Goal: Information Seeking & Learning: Learn about a topic

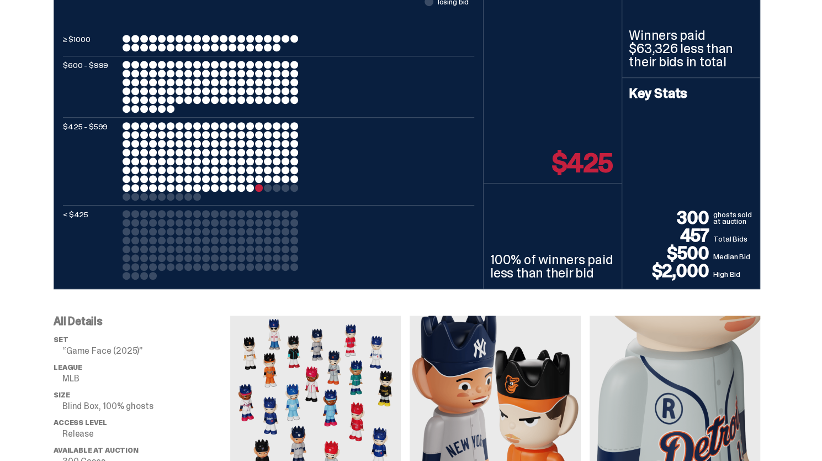
scroll to position [510, 0]
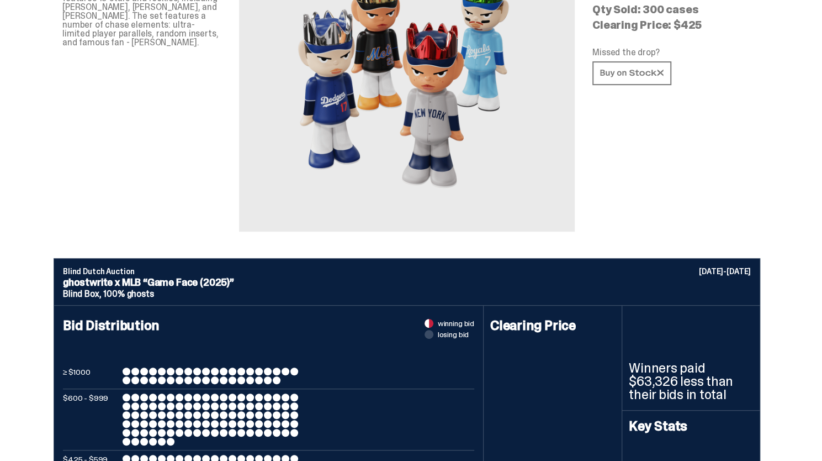
scroll to position [0, 0]
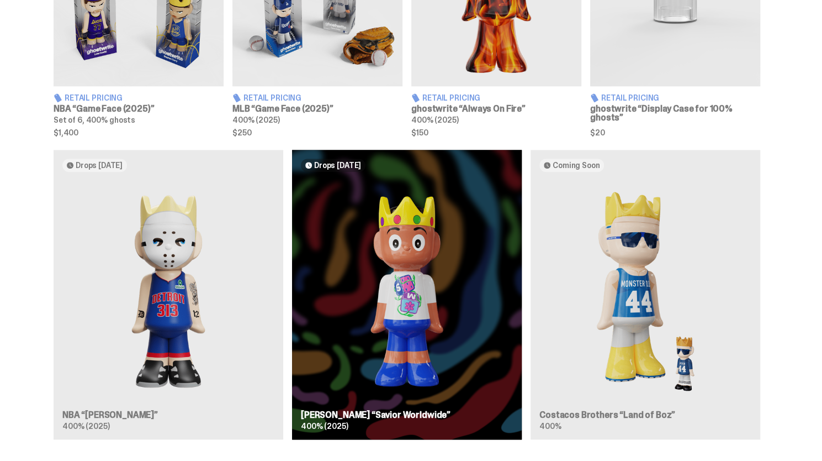
scroll to position [539, 0]
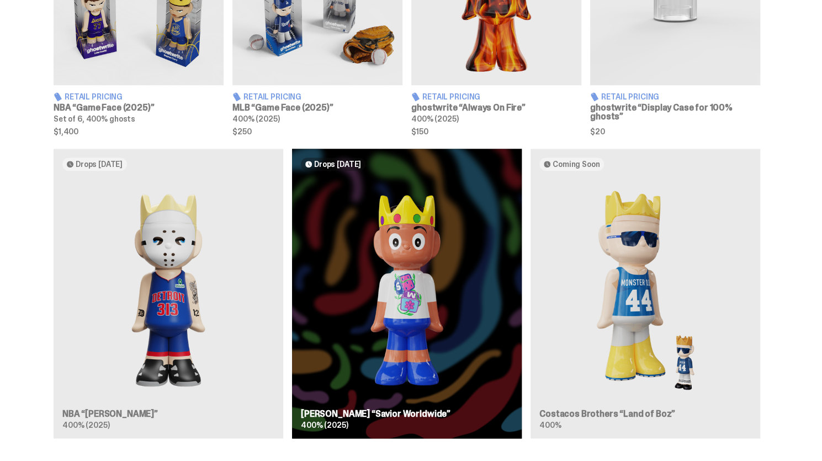
click at [187, 240] on div "Drops [DATE] NBA “[PERSON_NAME]” 400% (2025) Drops [DATE] [PERSON_NAME] “Savior…" at bounding box center [406, 298] width 795 height 298
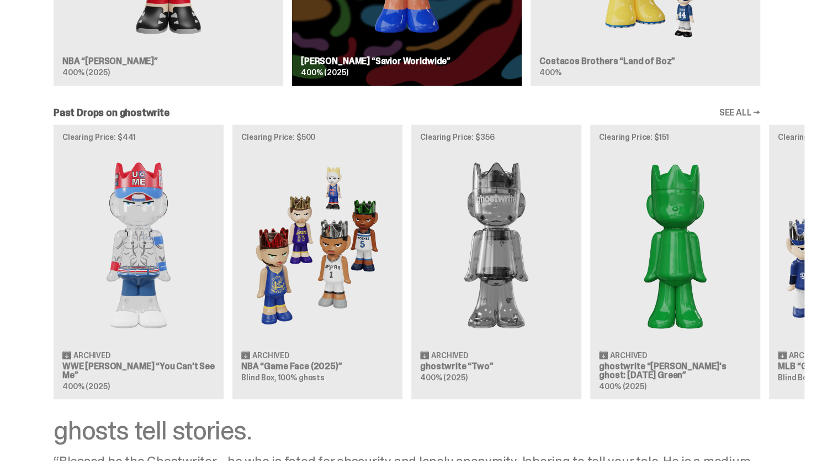
scroll to position [892, 0]
click at [317, 275] on div "Clearing Price: $441 Archived WWE John Cena “You Can't See Me” 400% (2025) Clea…" at bounding box center [406, 261] width 795 height 274
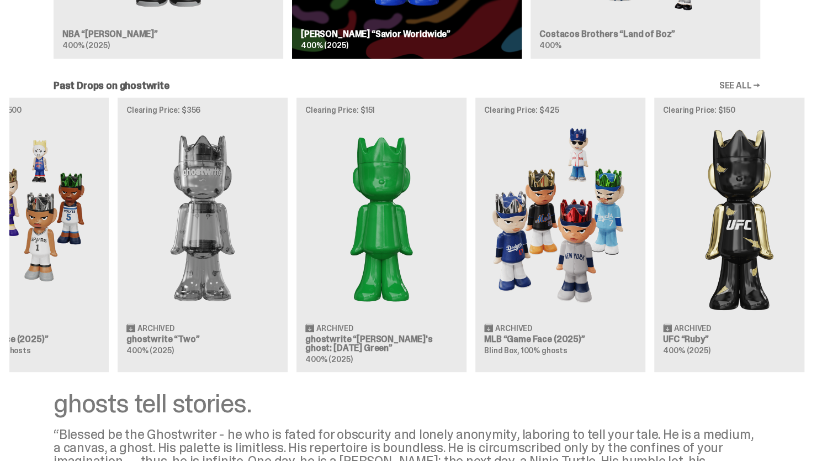
scroll to position [0, 358]
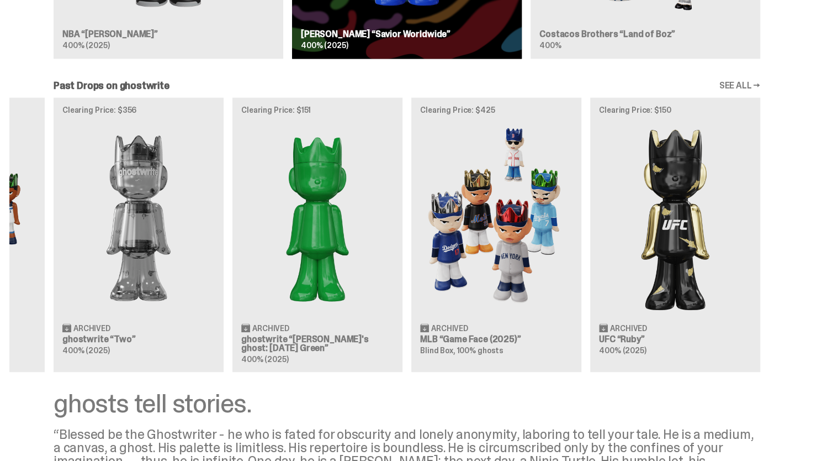
click at [739, 86] on link "SEE ALL →" at bounding box center [739, 85] width 41 height 9
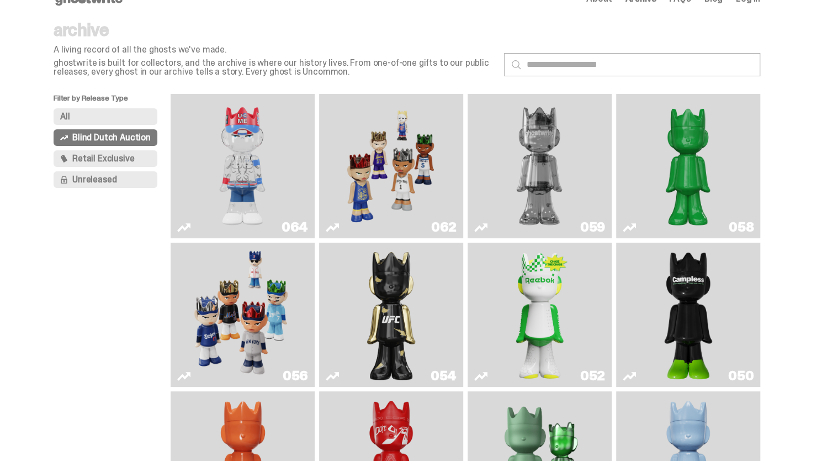
scroll to position [10, 0]
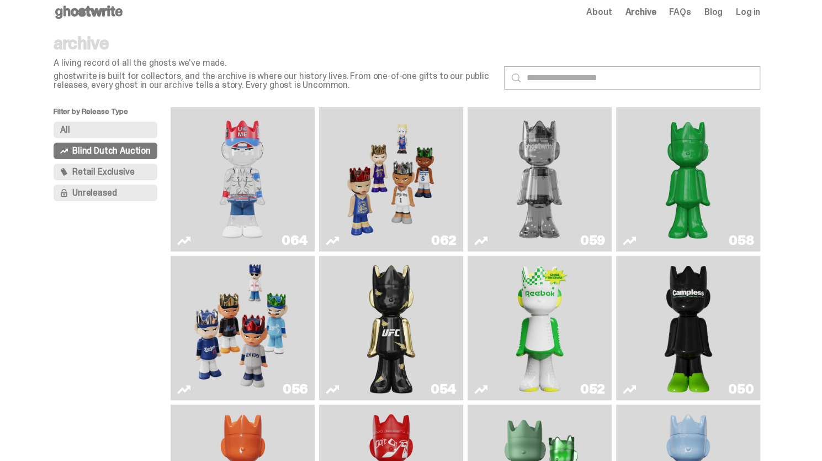
click at [131, 130] on button "All" at bounding box center [106, 130] width 104 height 17
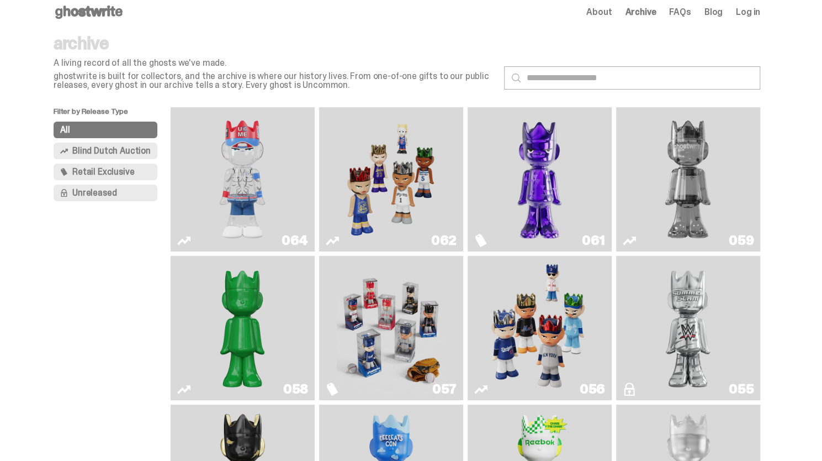
click at [719, 331] on img "I Was There SummerSlam" at bounding box center [688, 327] width 108 height 135
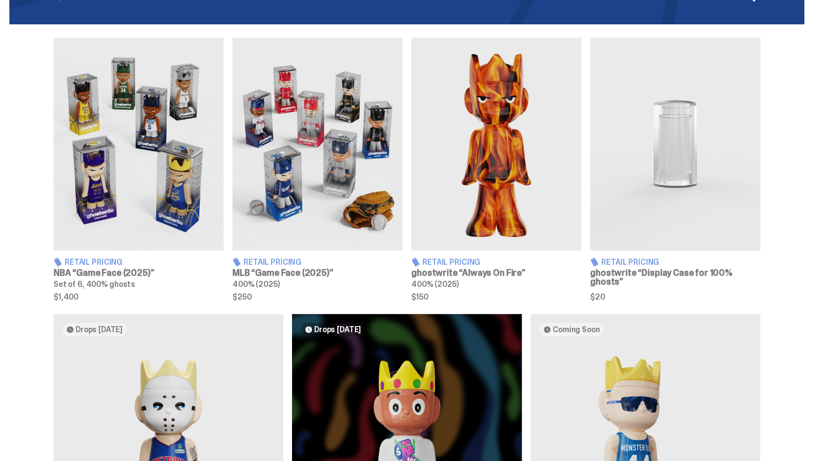
scroll to position [355, 0]
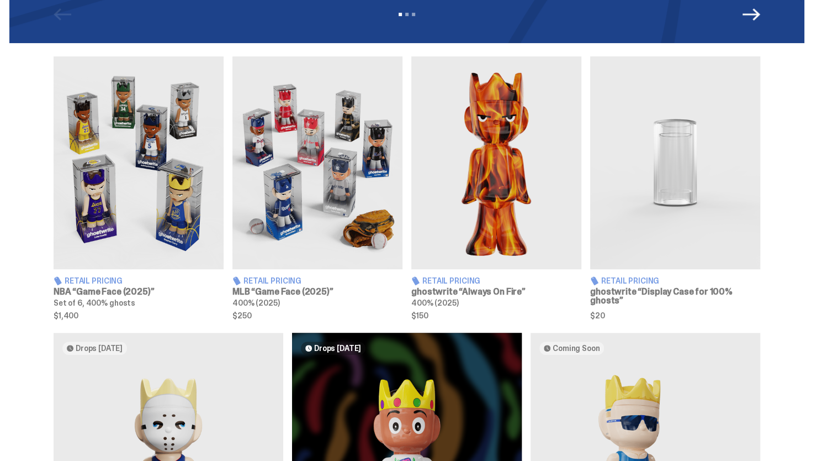
click at [350, 172] on img at bounding box center [318, 162] width 170 height 213
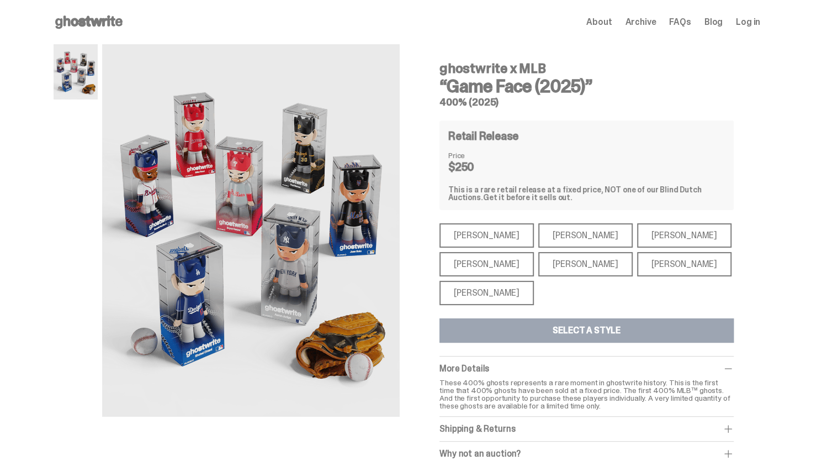
click at [476, 262] on div "[PERSON_NAME]" at bounding box center [487, 264] width 94 height 24
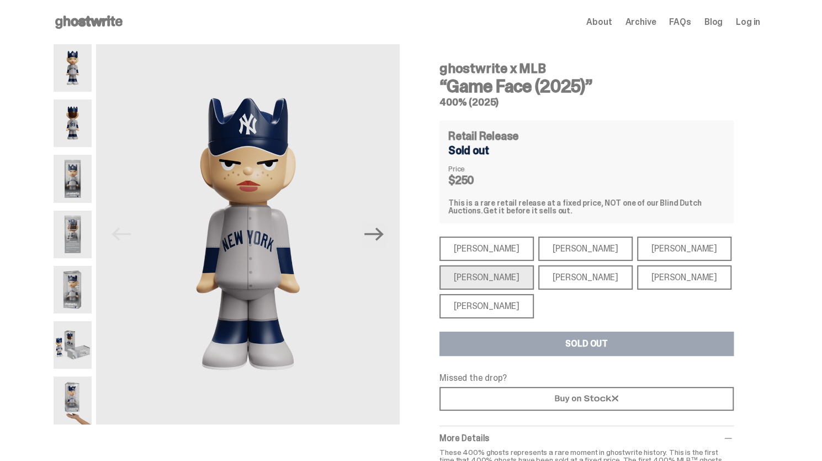
click at [72, 282] on img at bounding box center [73, 290] width 38 height 48
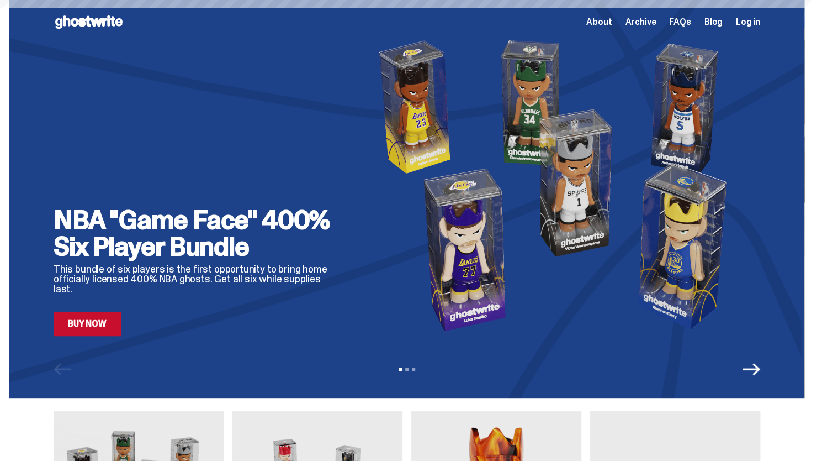
scroll to position [355, 0]
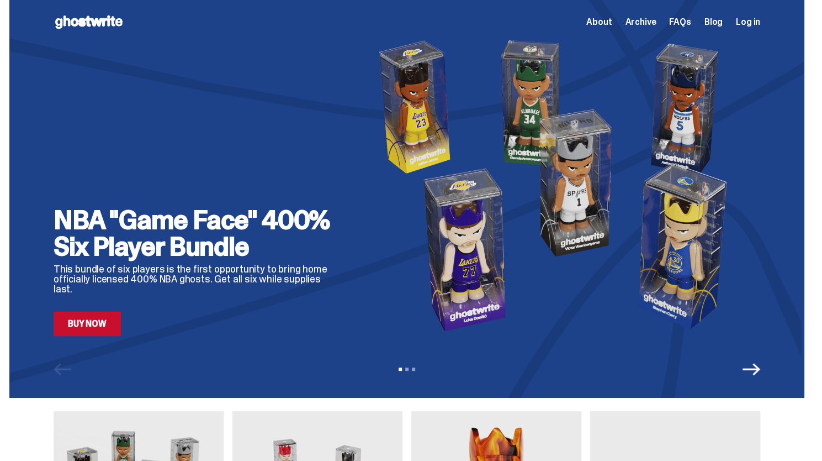
click at [253, 279] on p "This bundle of six players is the first opportunity to bring home officially li…" at bounding box center [197, 279] width 287 height 30
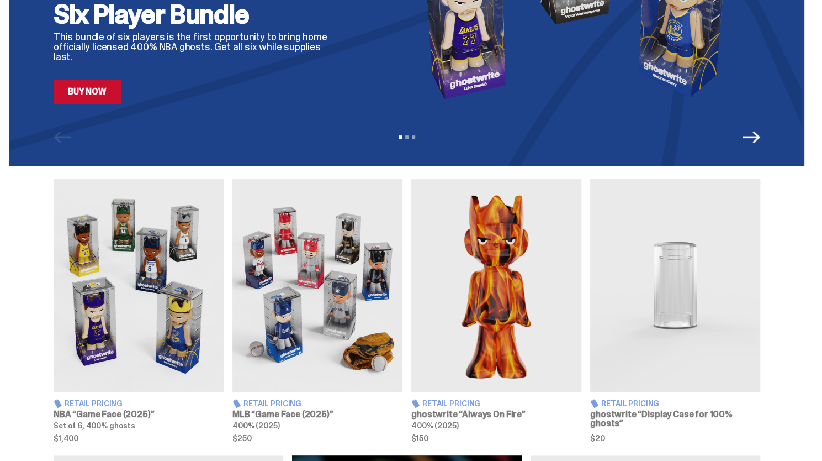
scroll to position [335, 0]
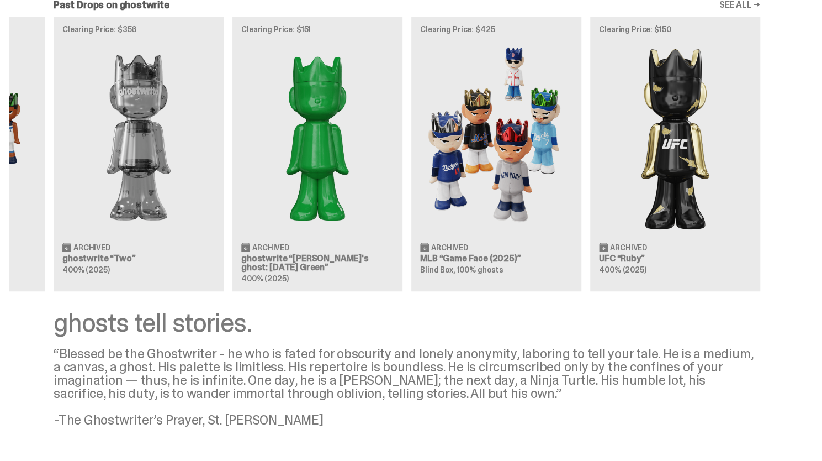
scroll to position [948, 0]
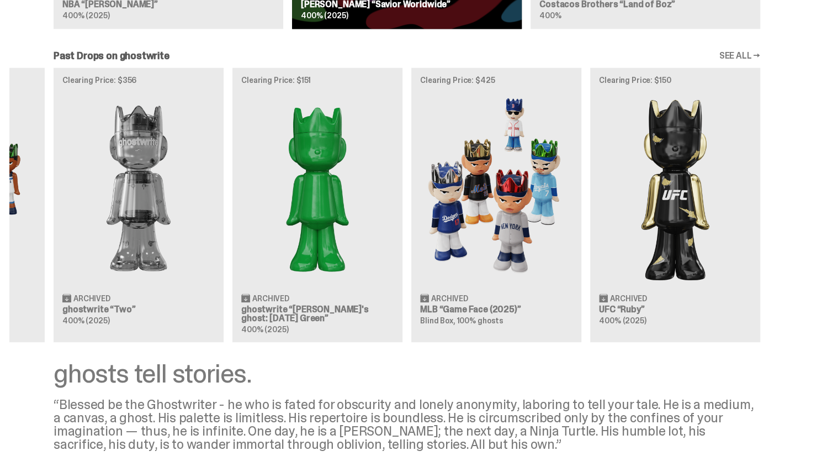
click at [741, 52] on link "SEE ALL →" at bounding box center [739, 55] width 41 height 9
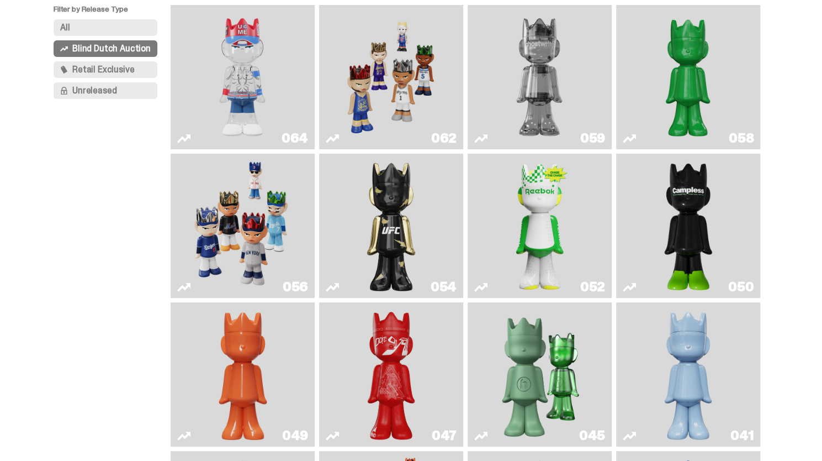
scroll to position [111, 0]
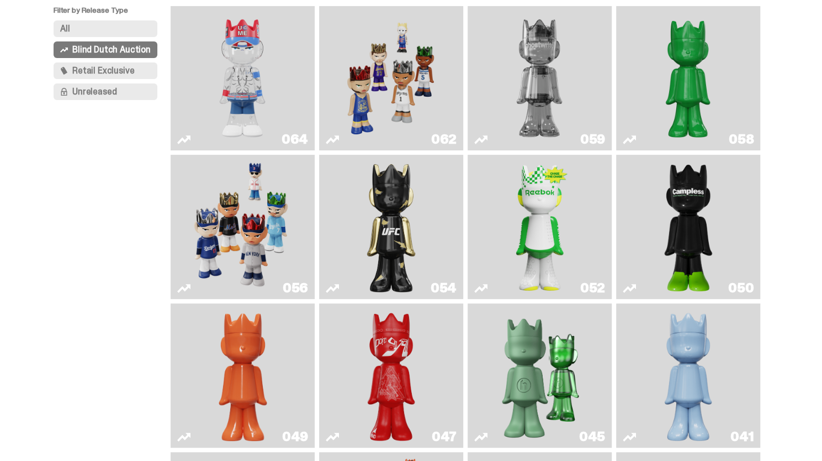
click at [547, 202] on img "Court Victory" at bounding box center [540, 226] width 59 height 135
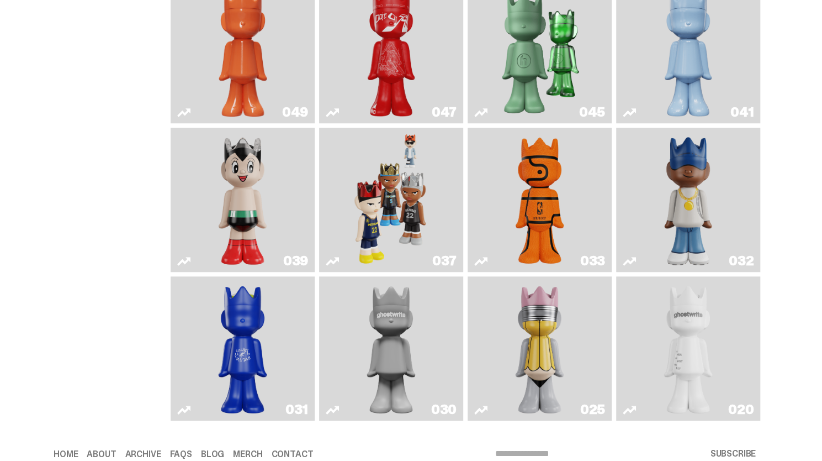
scroll to position [436, 0]
click at [576, 191] on link "033" at bounding box center [539, 198] width 131 height 135
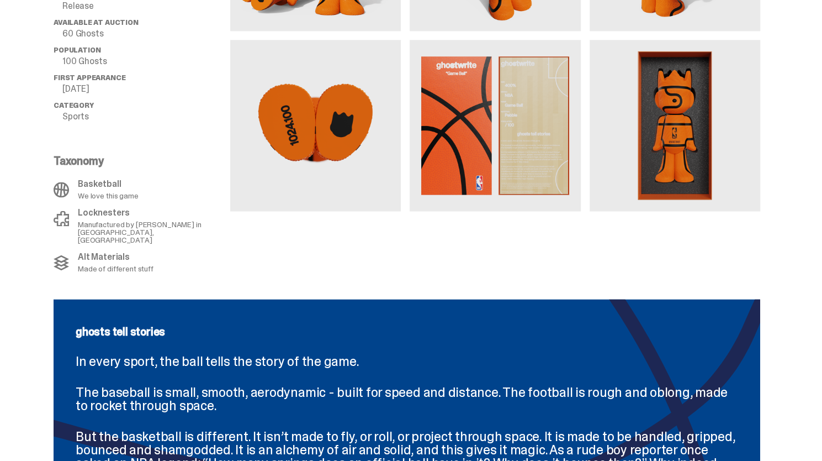
scroll to position [979, 0]
